Goal: Task Accomplishment & Management: Manage account settings

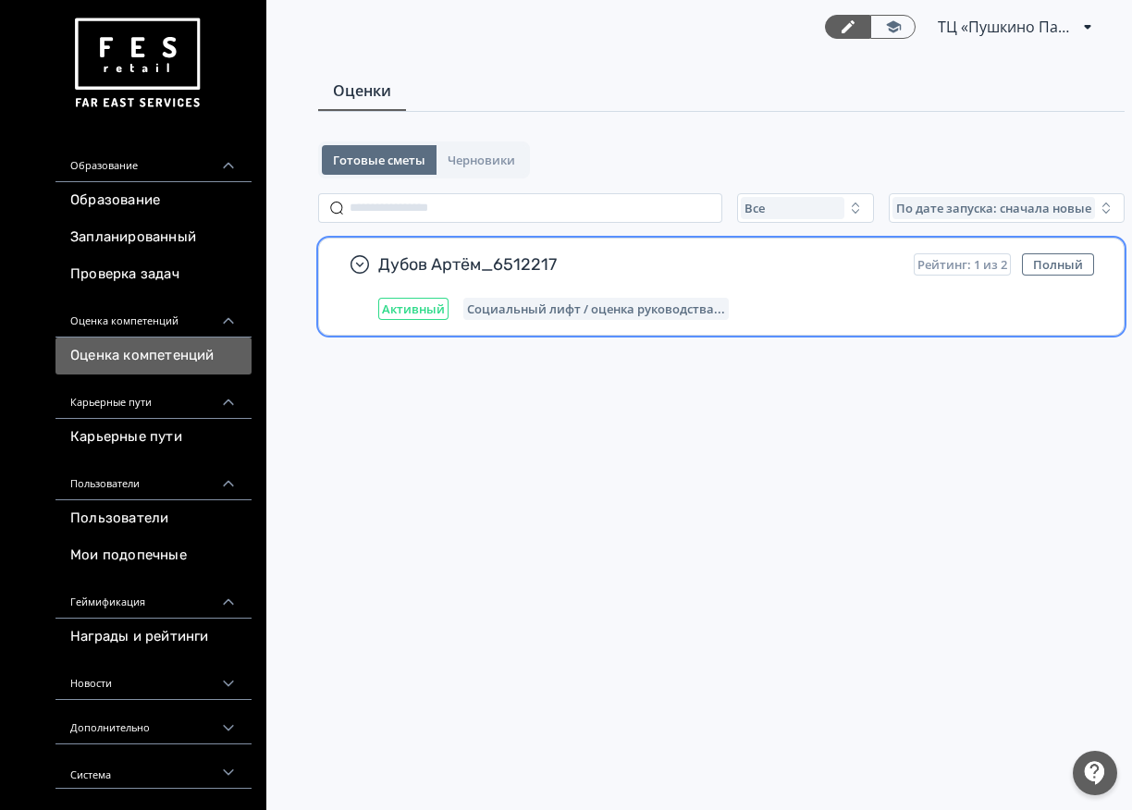
click at [598, 302] on ya-tr-span "Социальный лифт / оценка руководства..." at bounding box center [596, 309] width 258 height 17
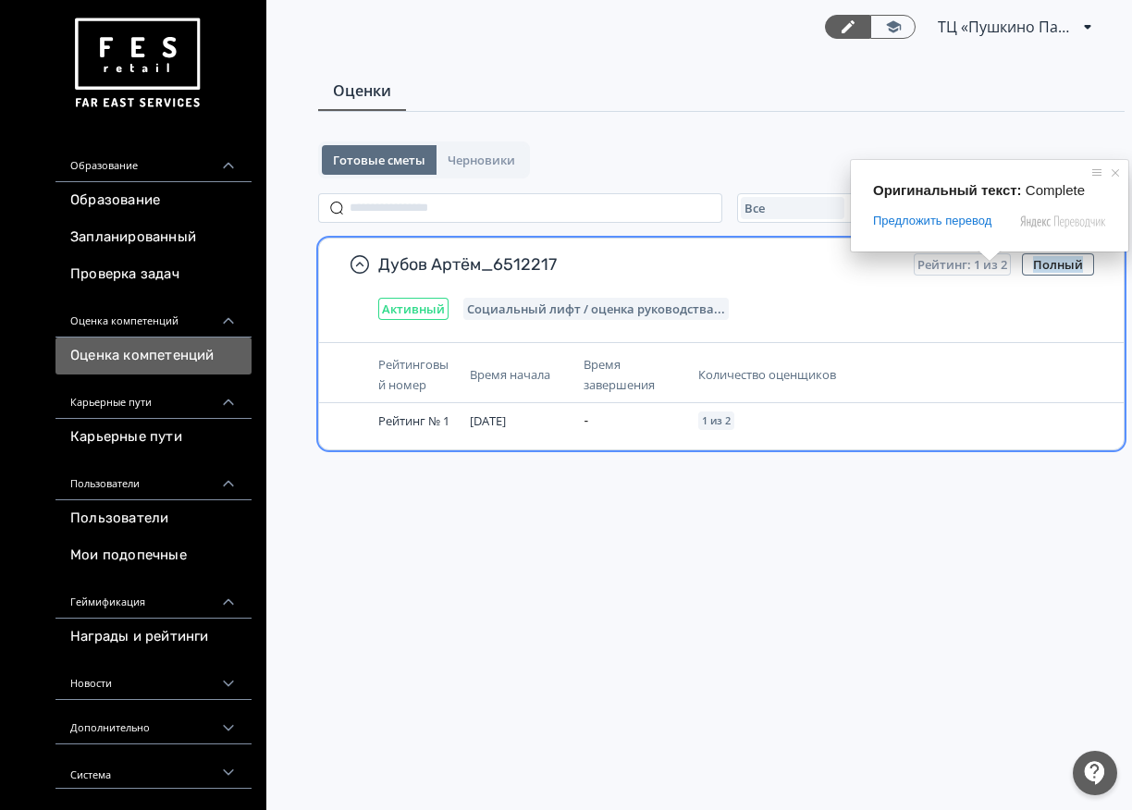
click at [989, 267] on span "Рейтинг: 1 из 2" at bounding box center [963, 264] width 90 height 15
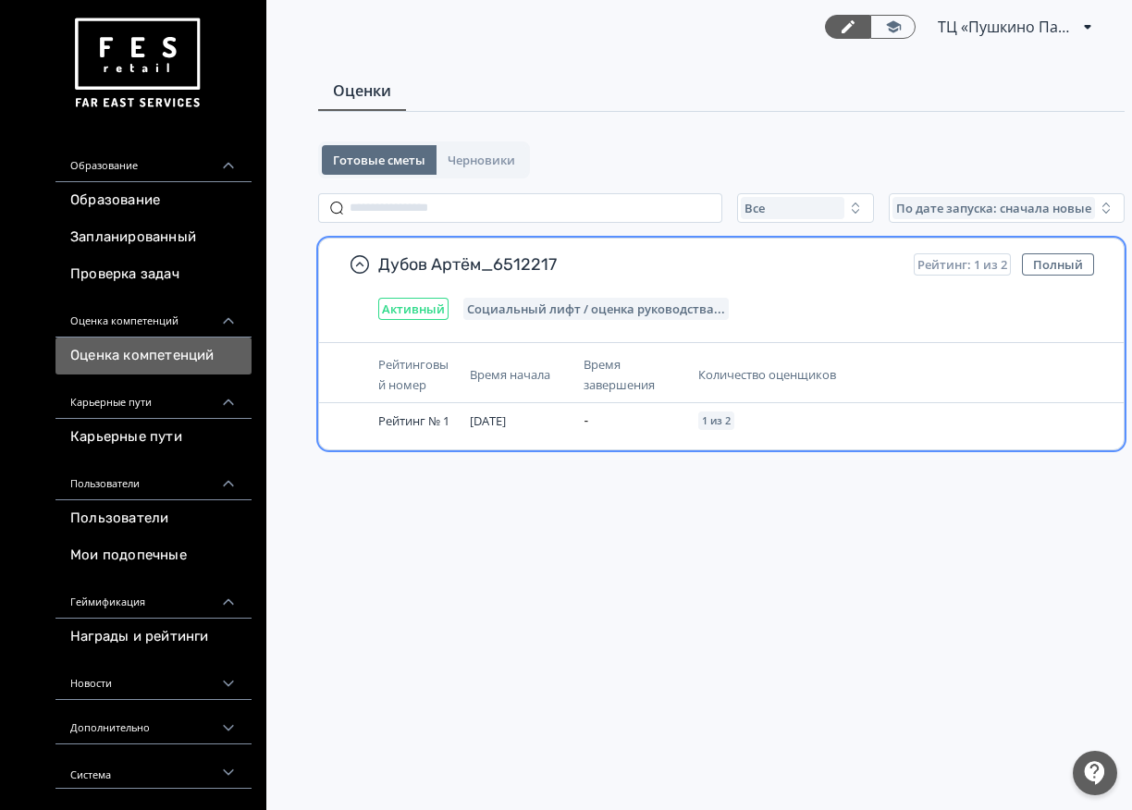
click at [989, 266] on span "Рейтинг: 1 из 2" at bounding box center [963, 264] width 90 height 15
click at [886, 357] on th "Количество оценщиков" at bounding box center [823, 375] width 265 height 56
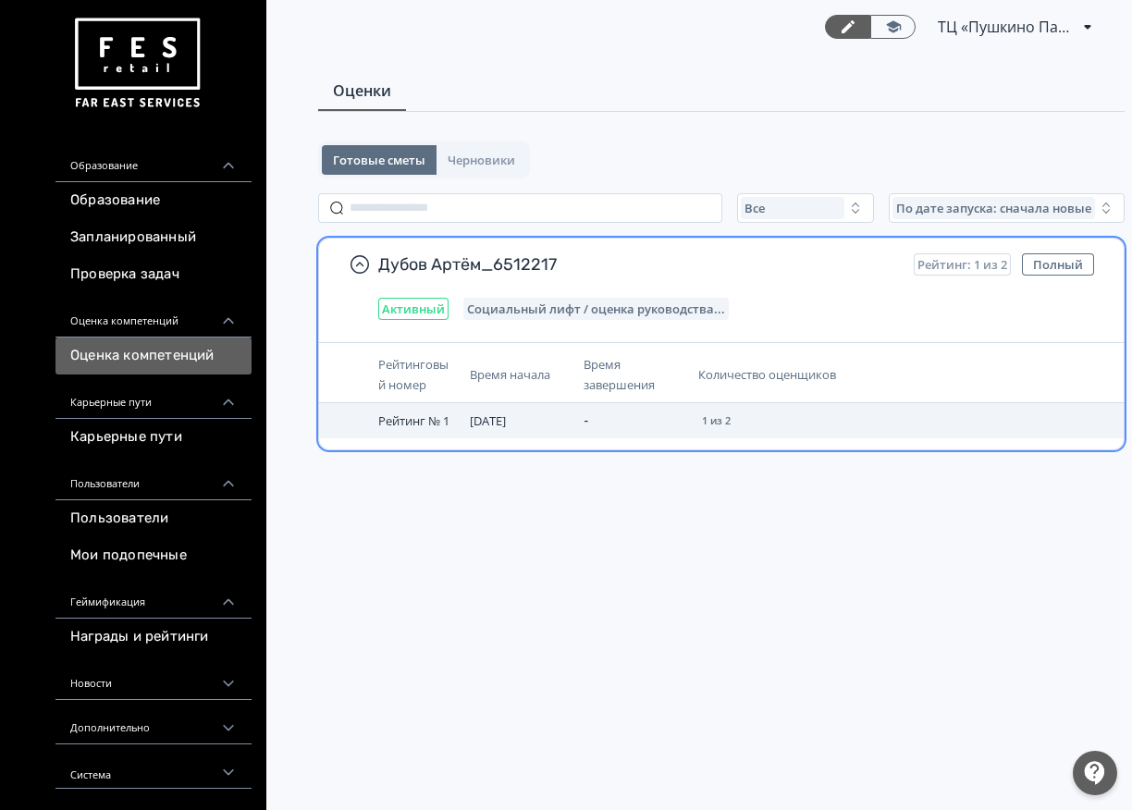
click at [727, 426] on div "1 из 2" at bounding box center [716, 421] width 36 height 18
click at [436, 430] on td "Рейтинг № 1" at bounding box center [417, 420] width 92 height 35
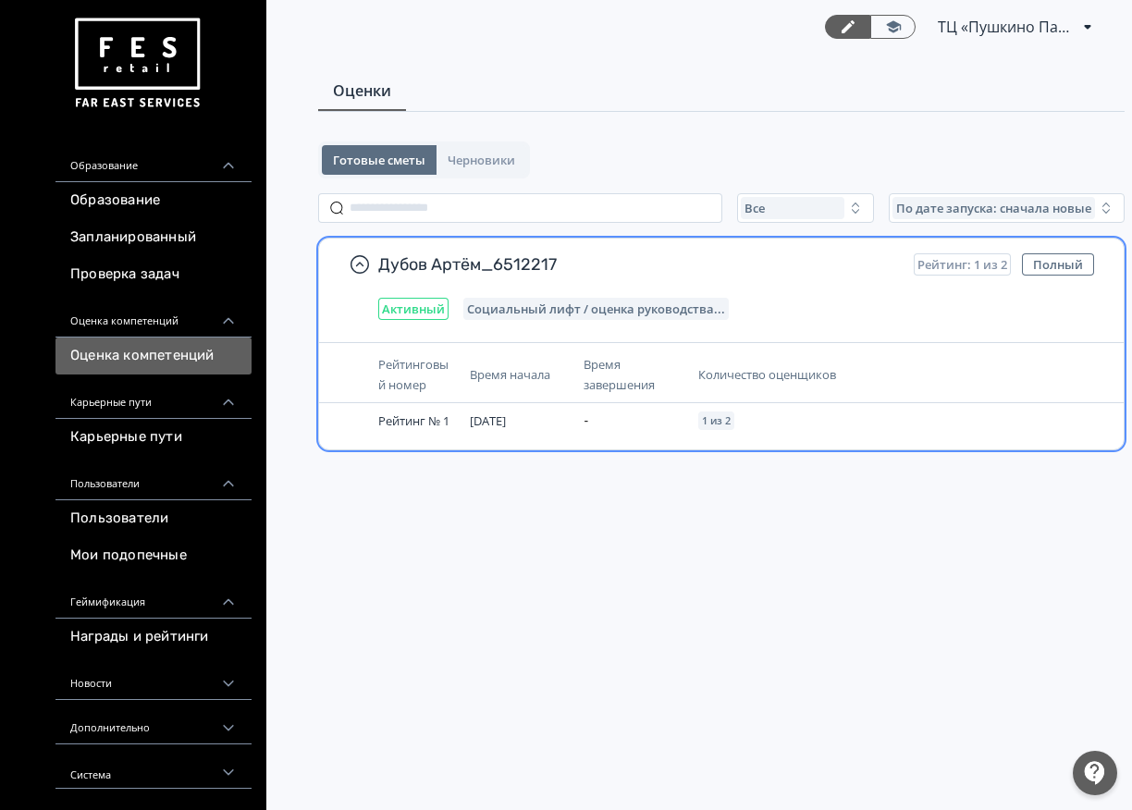
click at [509, 305] on ya-tr-span "Социальный лифт / оценка руководства..." at bounding box center [596, 309] width 258 height 17
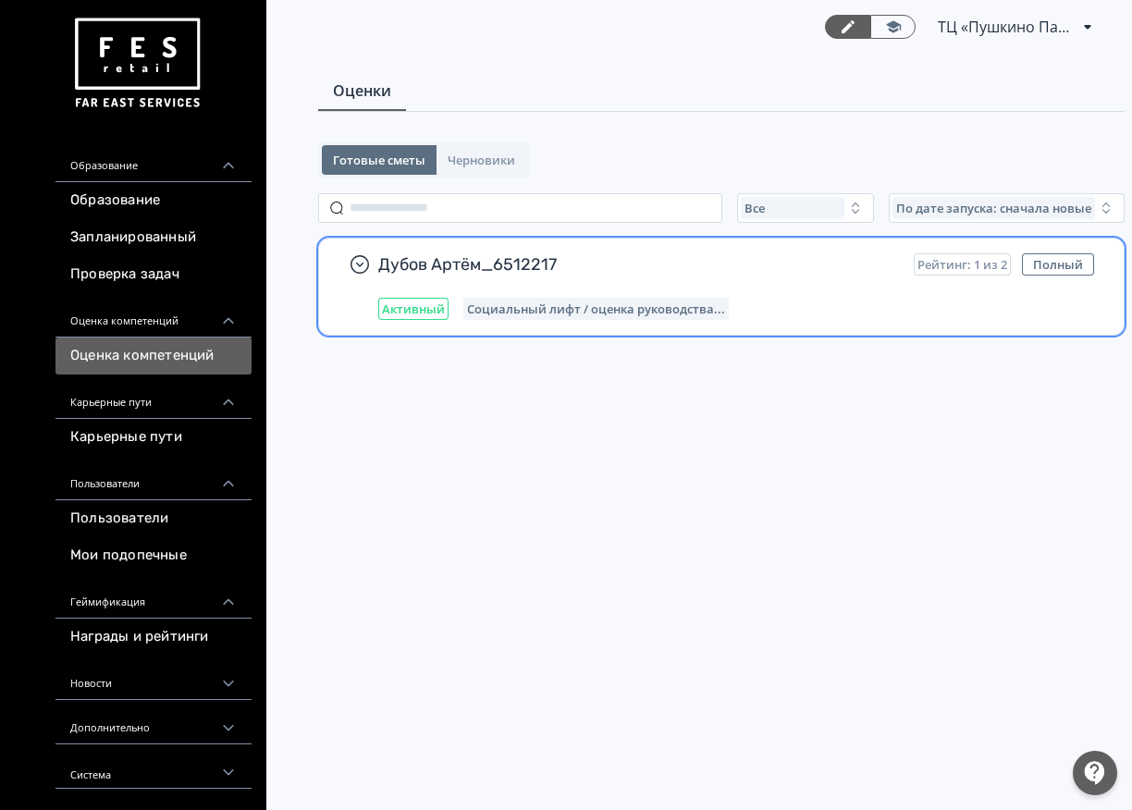
click at [509, 305] on ya-tr-span "Социальный лифт / оценка руководства..." at bounding box center [596, 309] width 258 height 17
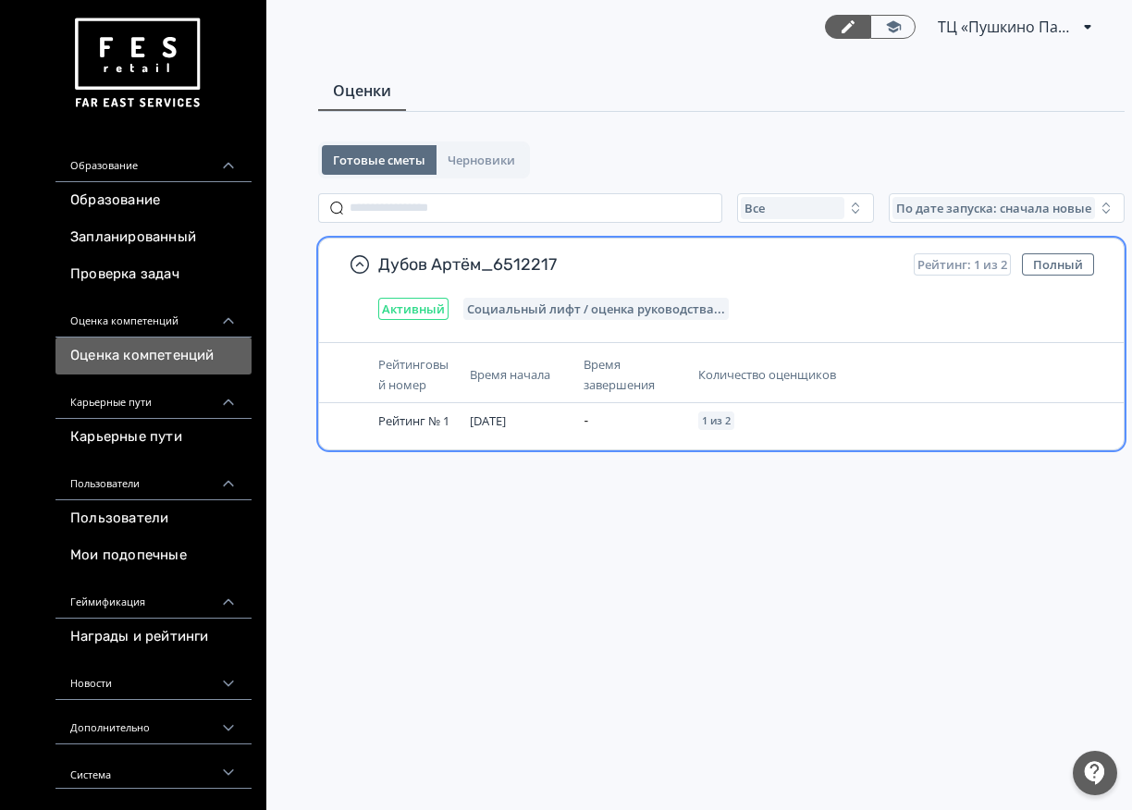
click at [411, 309] on span "Активный" at bounding box center [413, 309] width 63 height 15
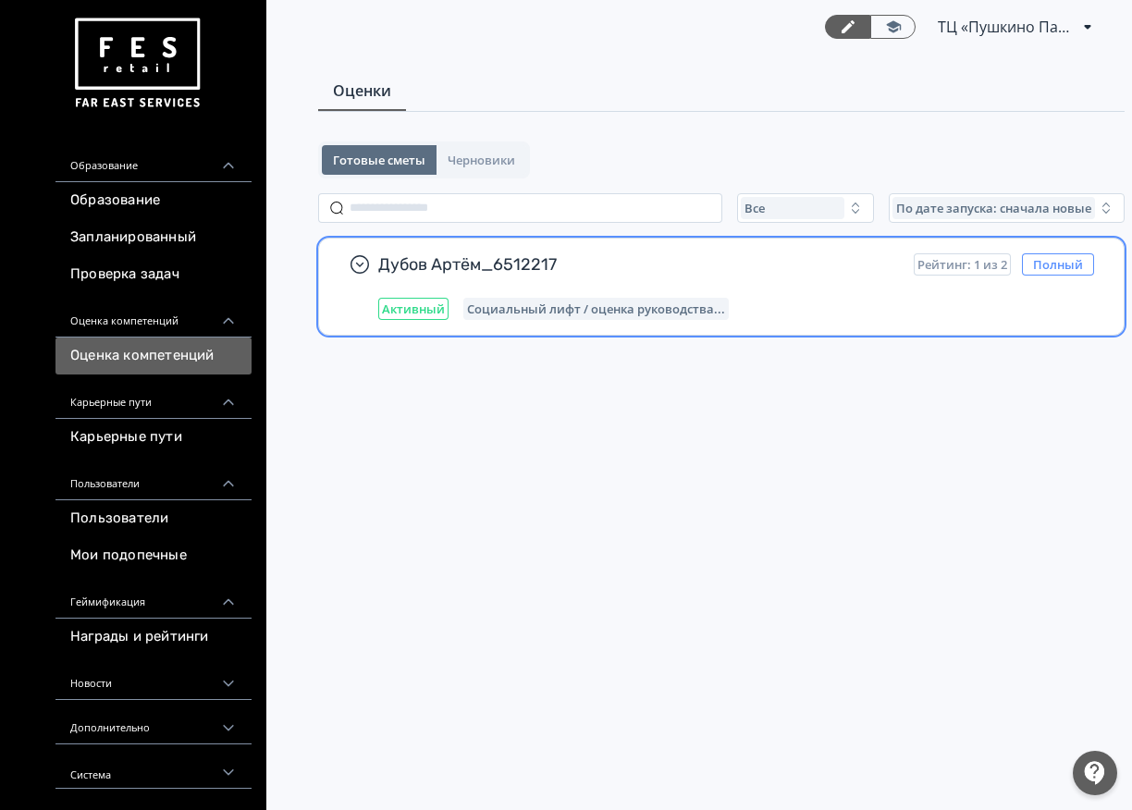
click at [1078, 259] on ya-tr-span "Полный" at bounding box center [1058, 264] width 50 height 17
click at [980, 328] on div "Дубов Артём_6512217 Рейтинг: 1 из 2 Полный Активный Социальный лифт / оценка ру…" at bounding box center [721, 287] width 805 height 96
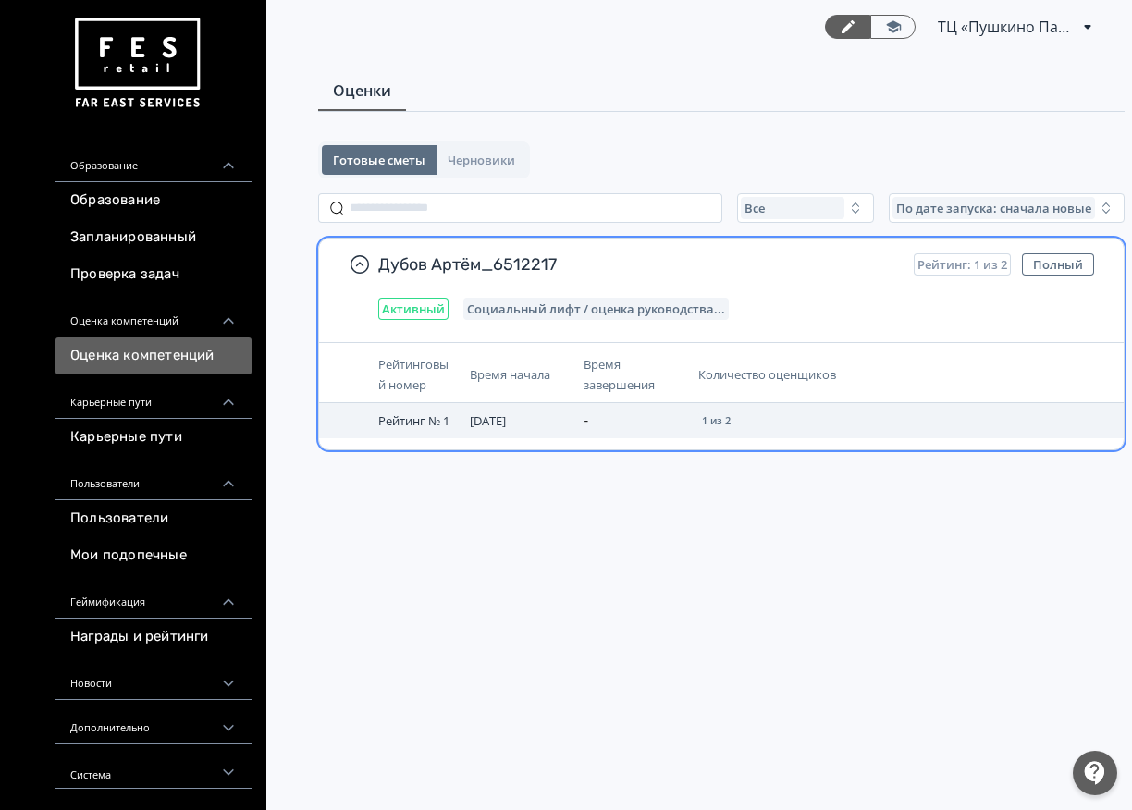
click at [528, 424] on td "[DATE]" at bounding box center [519, 420] width 114 height 35
click at [609, 423] on td "-" at bounding box center [633, 420] width 114 height 35
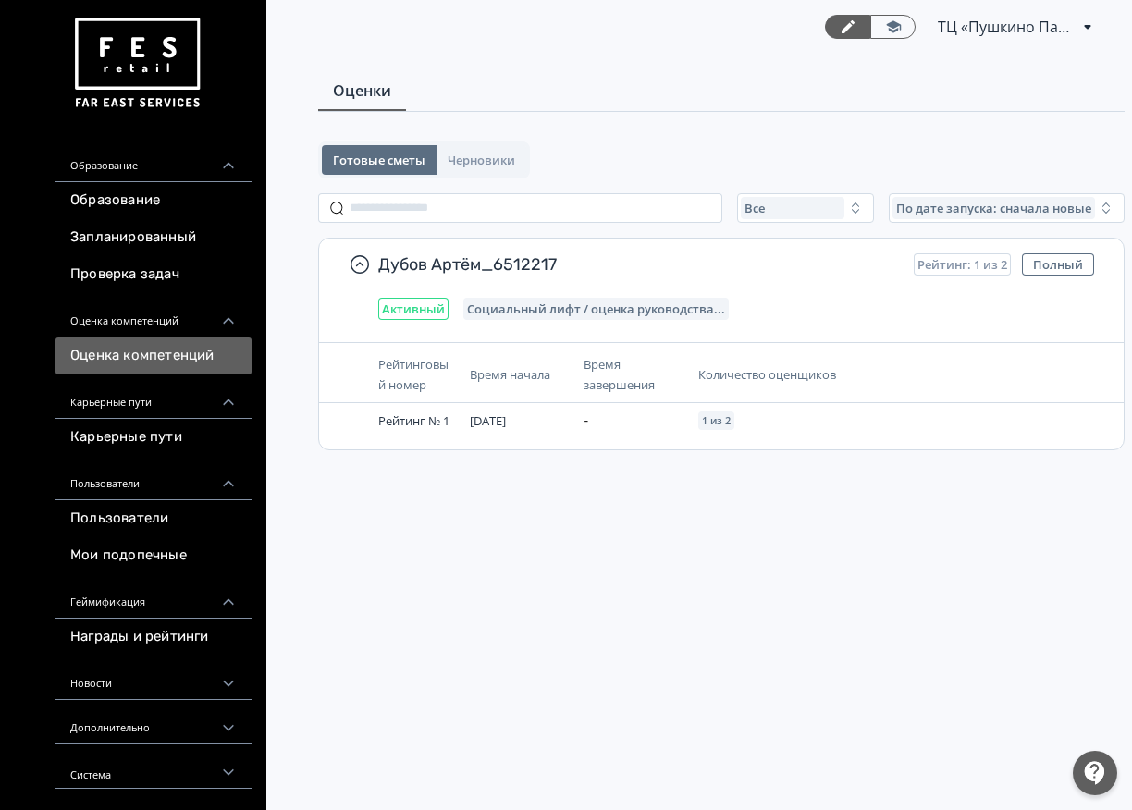
scroll to position [7, 0]
click at [123, 287] on link "Проверка задач" at bounding box center [153, 274] width 196 height 37
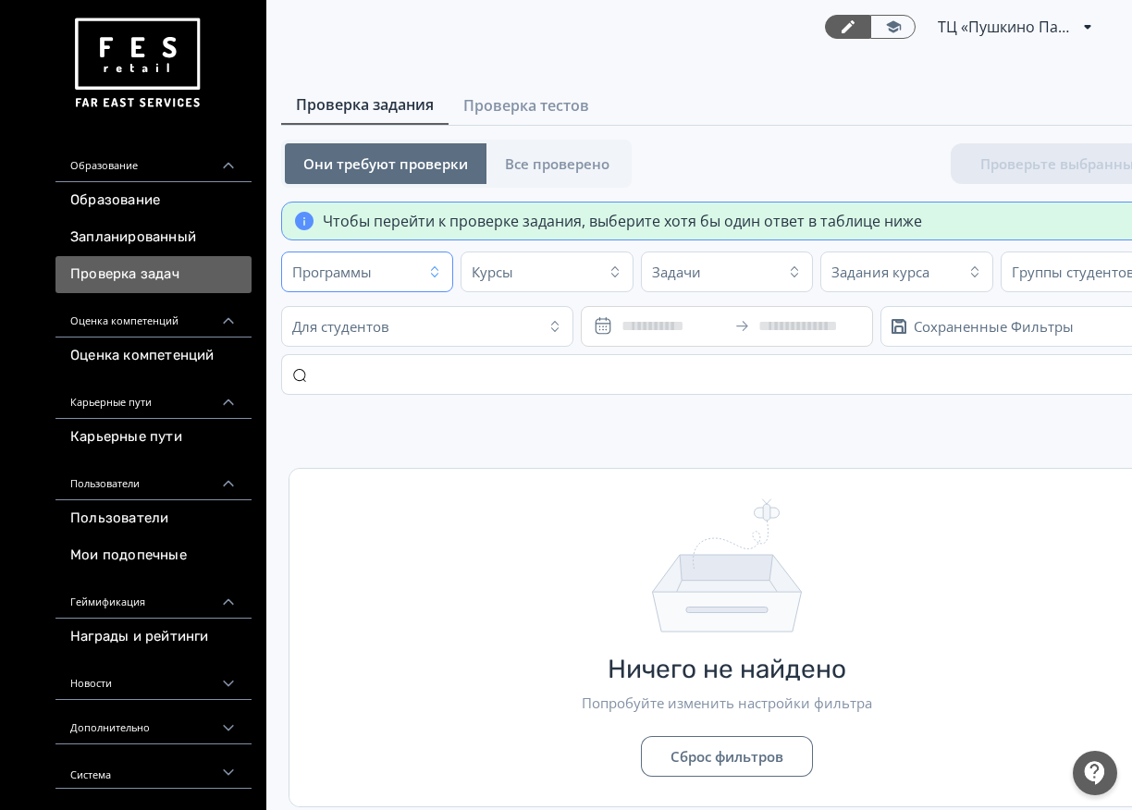
click at [339, 267] on body "React App Образование Образование Запланированный Проверка задач Оценка компете…" at bounding box center [566, 405] width 1132 height 810
click at [339, 267] on ya-tr-span "Программы" at bounding box center [332, 272] width 80 height 18
click at [1021, 31] on span "ТЦ «Пушкино Парк» Пушкино CR 6512217" at bounding box center [1007, 27] width 139 height 22
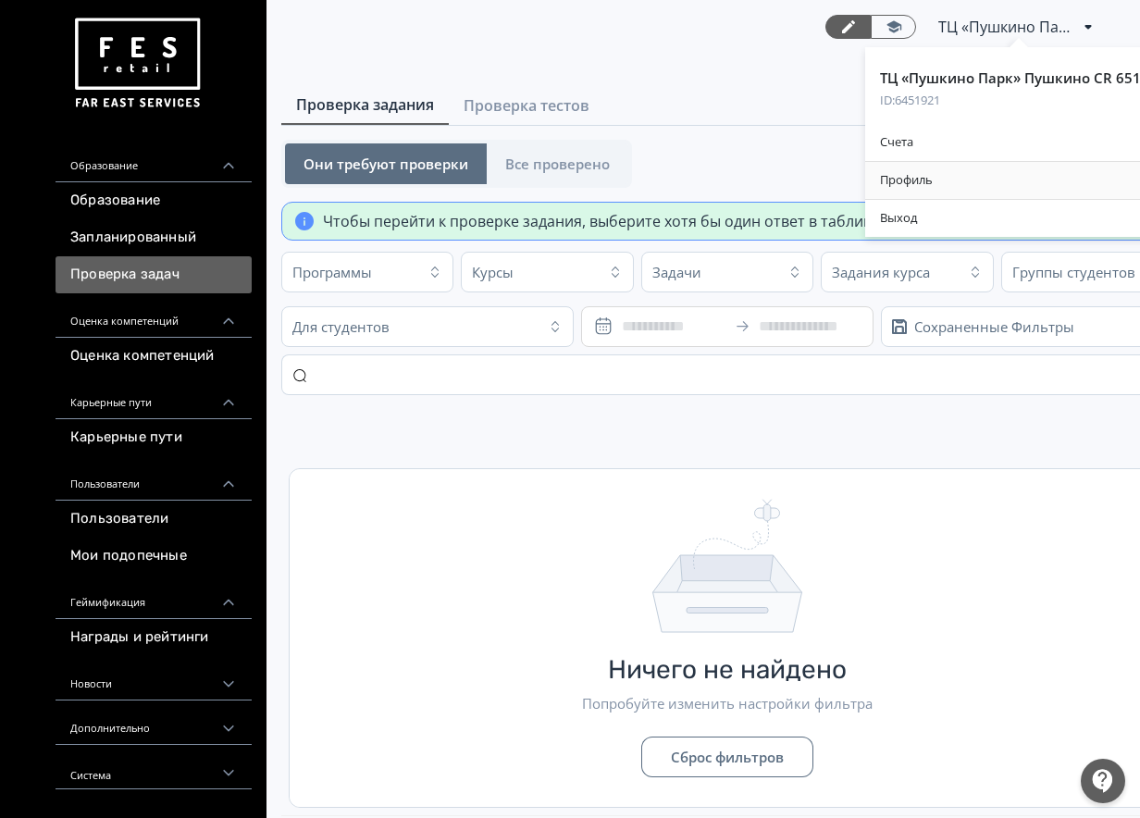
click at [913, 177] on ya-tr-span "Профиль" at bounding box center [906, 180] width 53 height 18
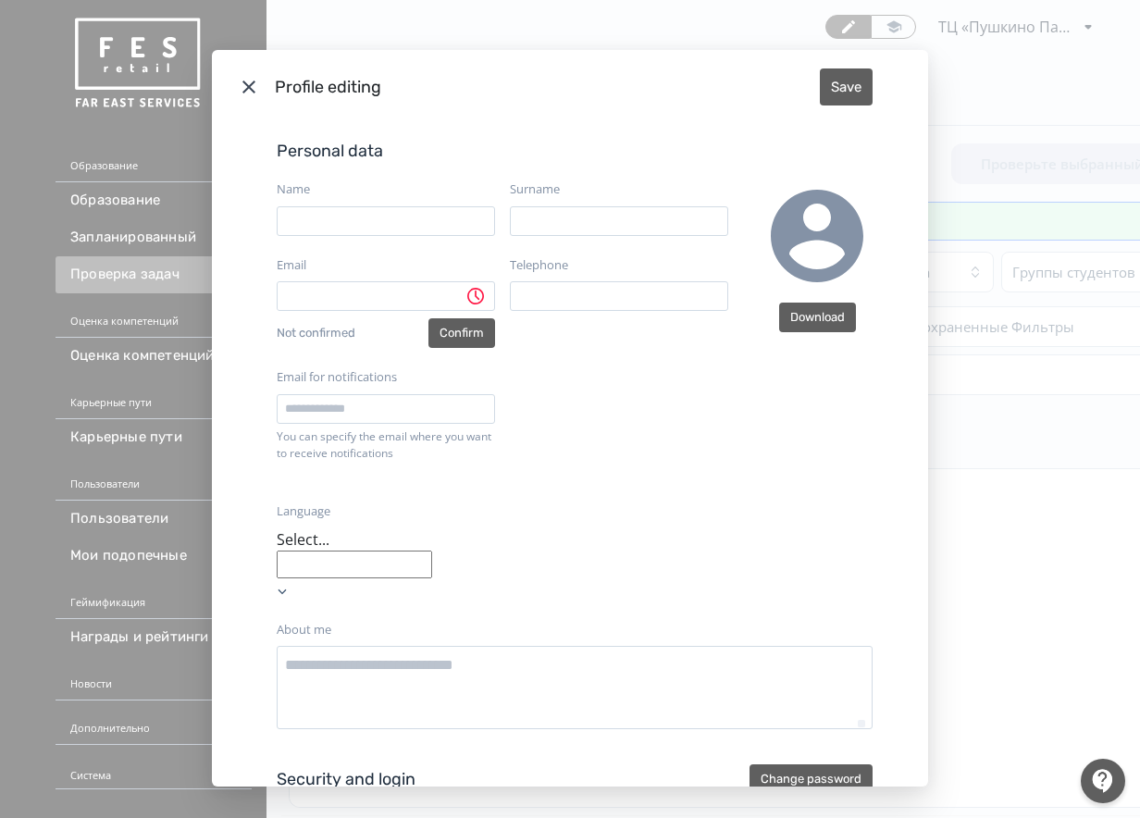
type input "**********"
type input "*******"
type input "**********"
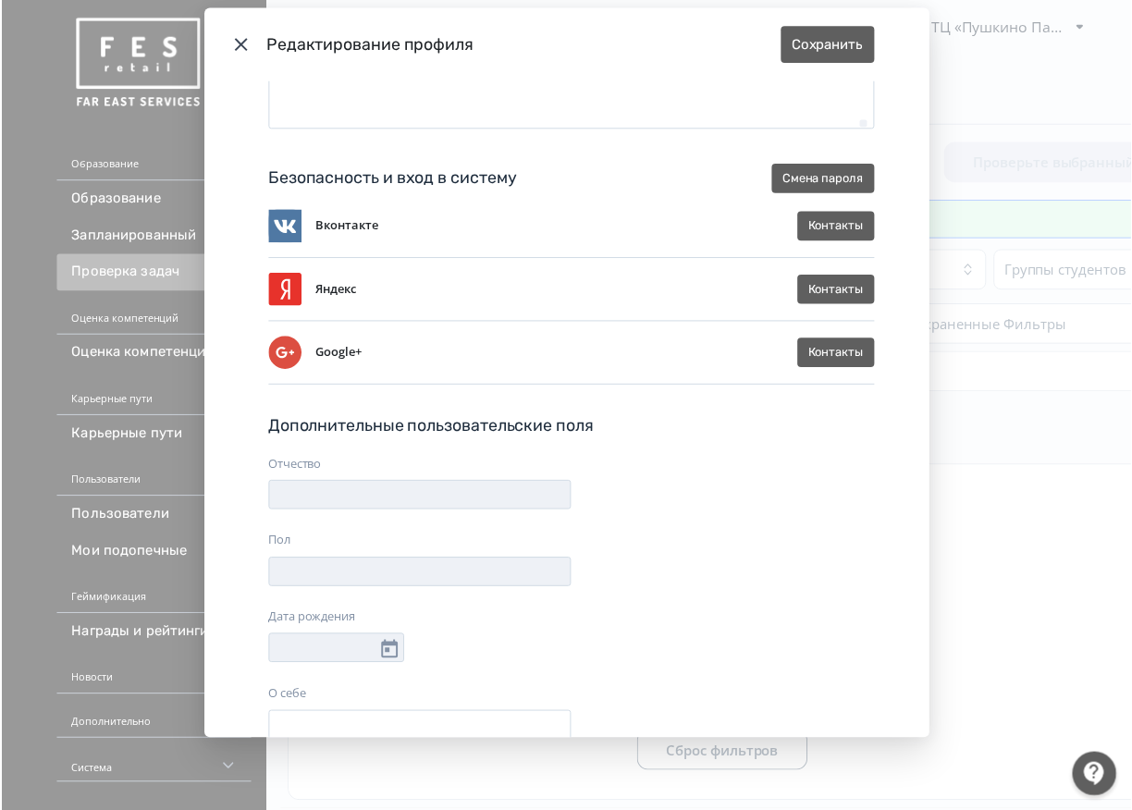
scroll to position [65, 0]
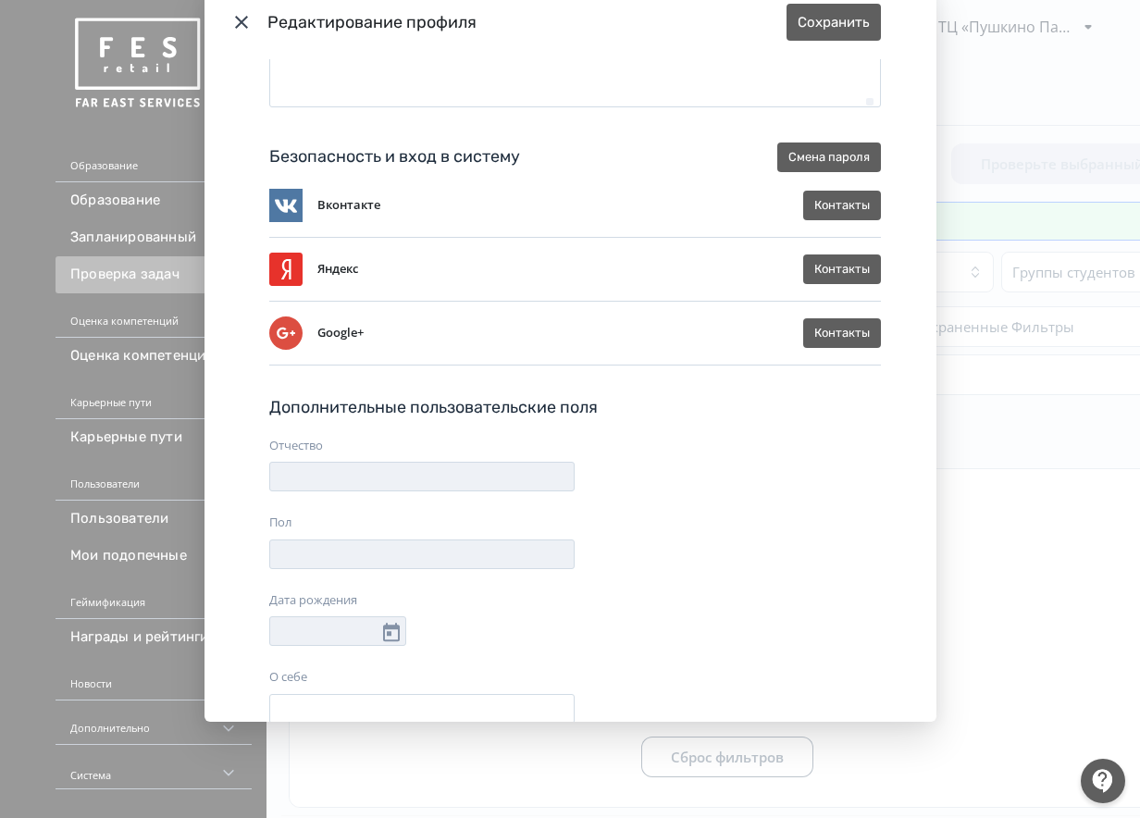
click at [990, 442] on div "**********" at bounding box center [570, 409] width 1140 height 818
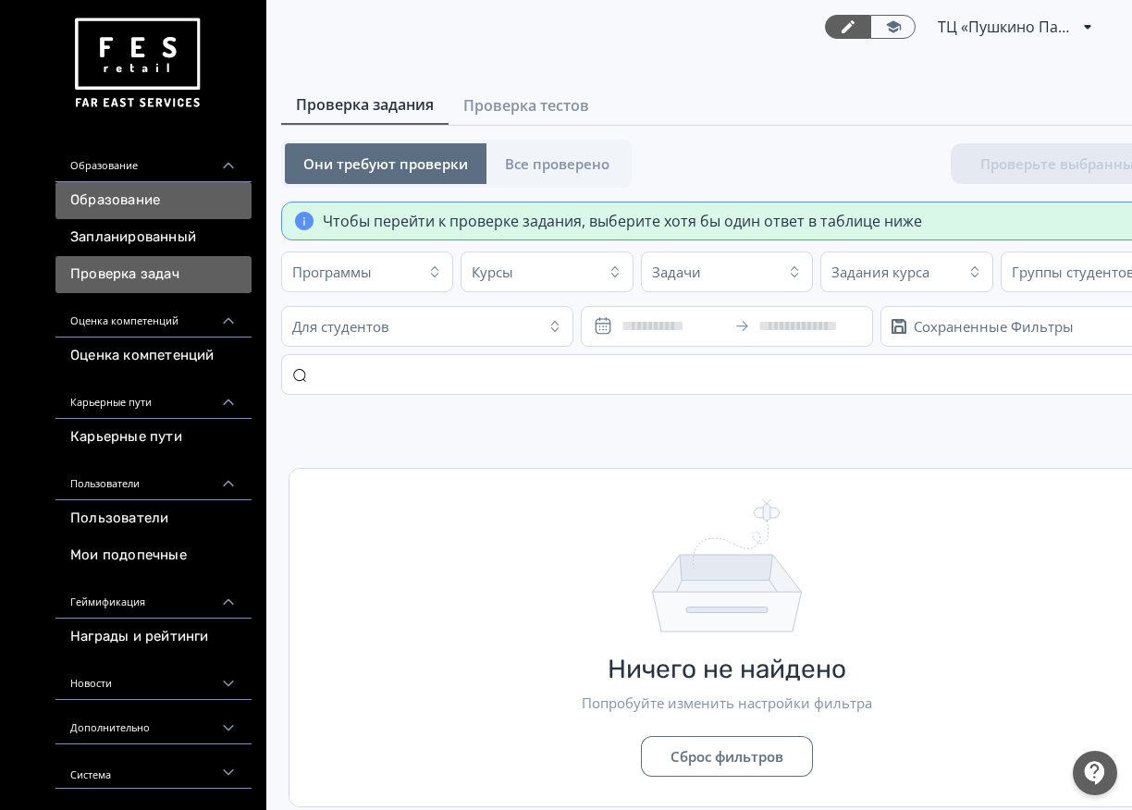
click at [118, 204] on ya-tr-span "Образование" at bounding box center [115, 200] width 90 height 18
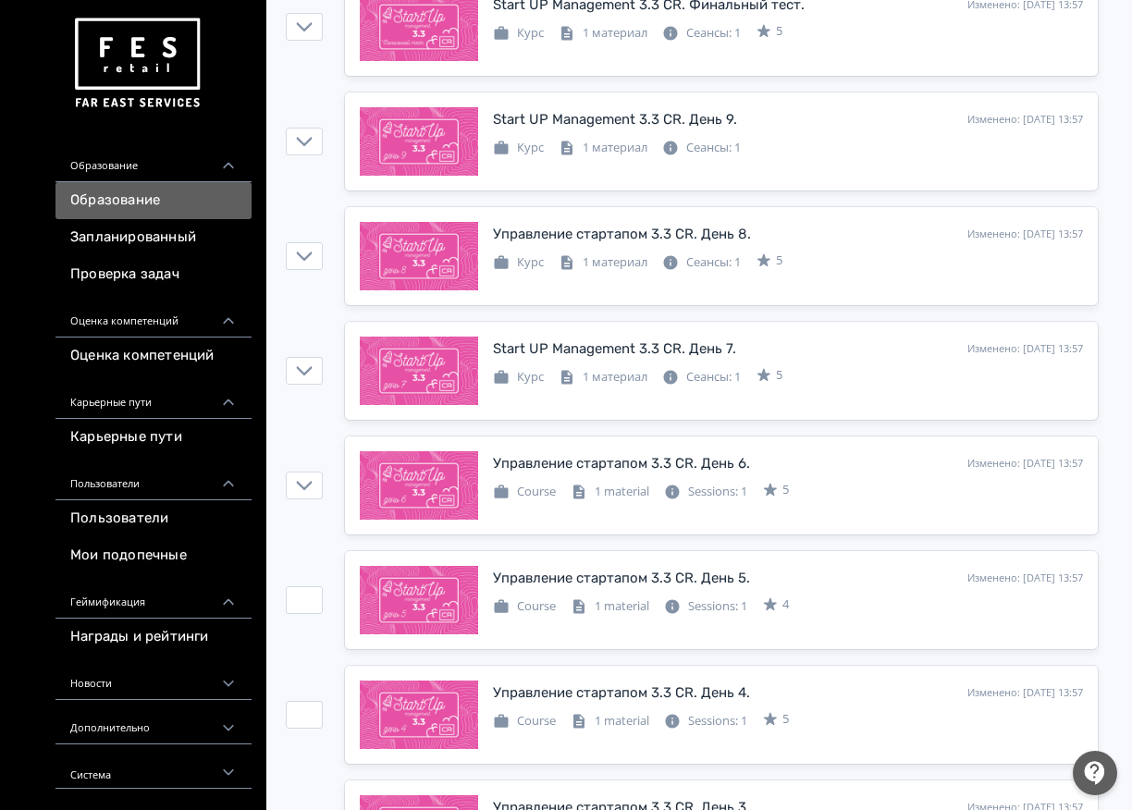
scroll to position [2035, 0]
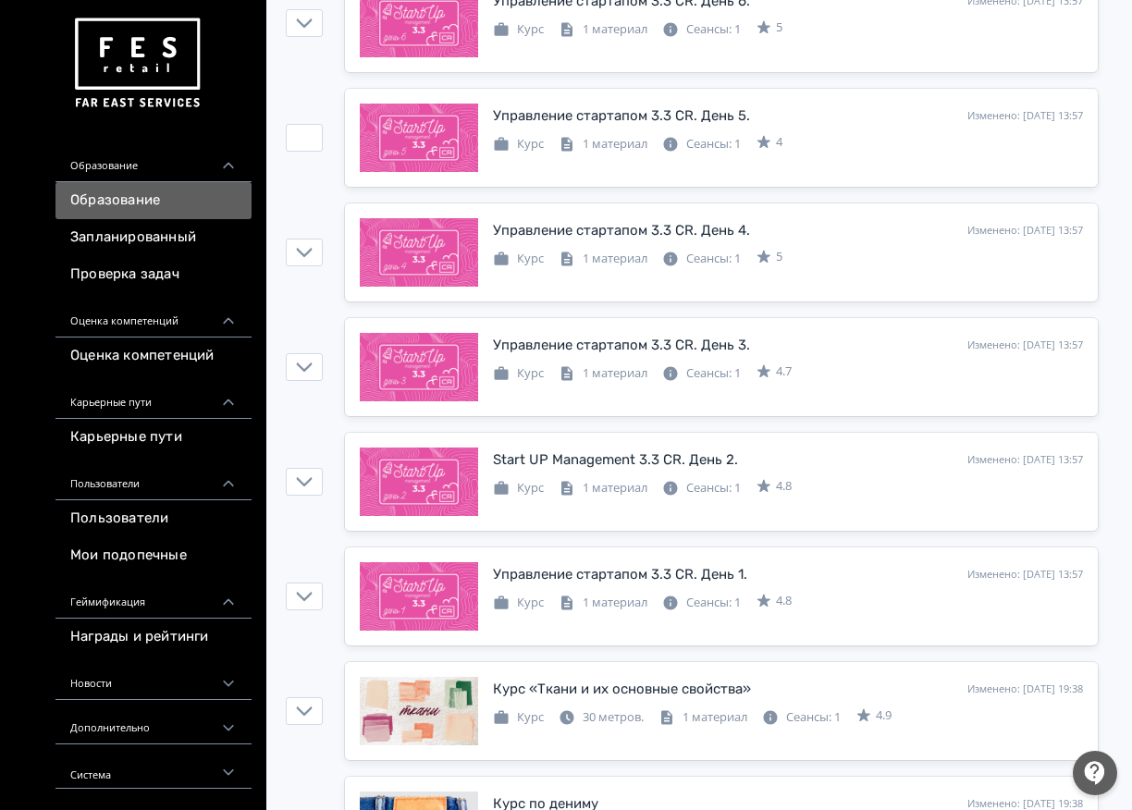
click at [94, 601] on ya-tr-span "Геймификация" at bounding box center [107, 602] width 75 height 12
click at [94, 611] on div "Геймификация" at bounding box center [153, 596] width 196 height 44
click at [94, 632] on ya-tr-span "Награды и рейтинги" at bounding box center [139, 637] width 139 height 18
